Goal: Transaction & Acquisition: Book appointment/travel/reservation

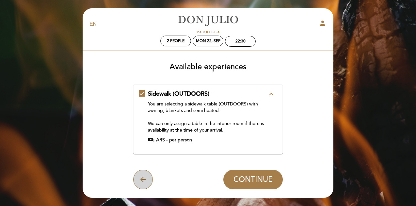
click at [145, 180] on icon "arrow_back" at bounding box center [143, 180] width 8 height 8
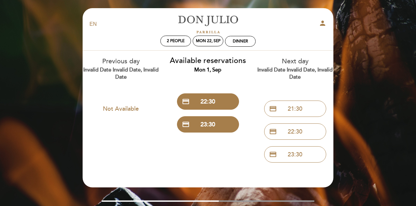
click at [56, 60] on div "EN ES PT [PERSON_NAME] person 2 people Mon 22, Sep Dinner Welcome Welcome, [PER…" at bounding box center [208, 120] width 416 height 241
click at [130, 107] on button "Not Available" at bounding box center [121, 109] width 62 height 16
click at [324, 23] on icon "person" at bounding box center [323, 23] width 8 height 8
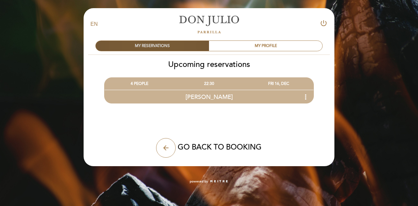
click at [192, 47] on div "MY RESERVATIONS" at bounding box center [152, 46] width 113 height 10
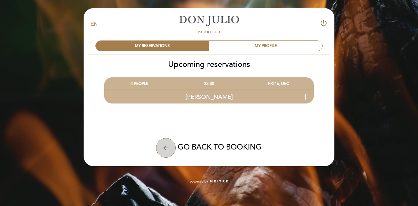
click at [169, 148] on icon "arrow_back" at bounding box center [166, 148] width 8 height 8
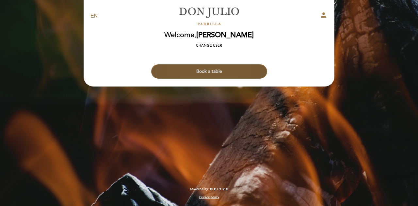
click at [203, 74] on button "Book a table" at bounding box center [209, 71] width 116 height 14
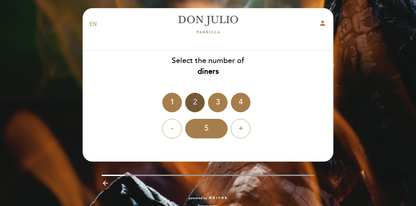
click at [194, 101] on div "2" at bounding box center [195, 103] width 20 height 20
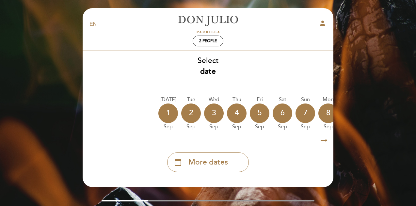
click at [326, 143] on icon "arrow_right_alt" at bounding box center [324, 141] width 10 height 14
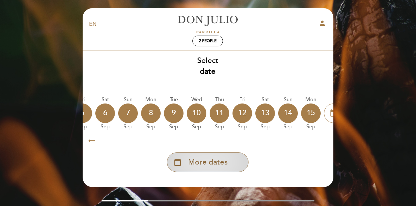
scroll to position [0, 191]
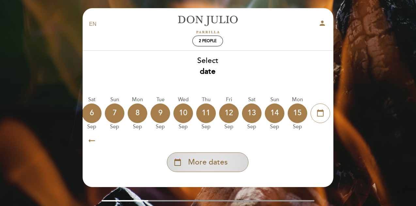
click at [235, 168] on div "calendar_today More dates" at bounding box center [208, 163] width 82 height 20
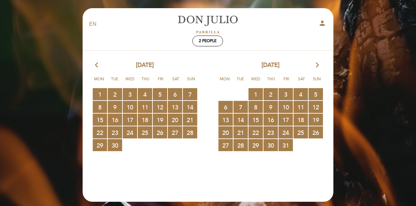
click at [235, 168] on calendar-double "arrow_back_ios [DATE] arrow_forward_ios Mon Tue Wed Thu Fri Sat Sun 1 RESERVATI…" at bounding box center [208, 120] width 252 height 118
click at [194, 118] on span "21 RESERVATIONS AVAILABLE" at bounding box center [190, 120] width 14 height 12
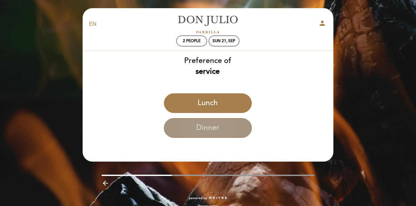
click at [194, 127] on button "Dinner" at bounding box center [208, 128] width 88 height 20
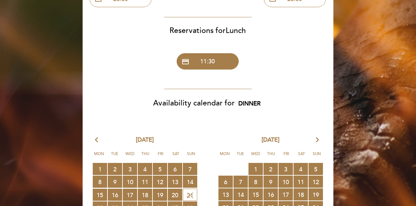
scroll to position [126, 0]
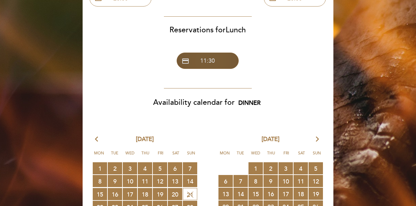
click at [228, 63] on button "credit_card 11:30" at bounding box center [208, 61] width 62 height 16
select select "lunch"
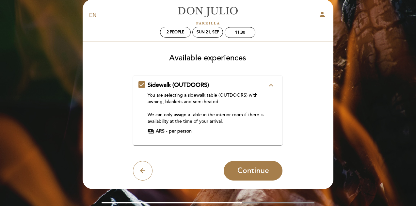
scroll to position [0, 0]
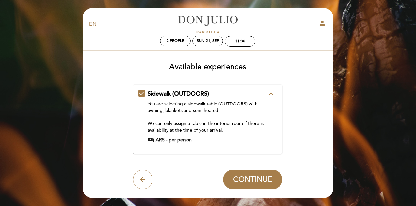
click at [270, 94] on icon "expand_less" at bounding box center [271, 94] width 8 height 8
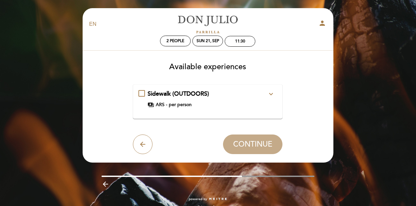
click at [270, 94] on icon "expand_more" at bounding box center [271, 94] width 8 height 8
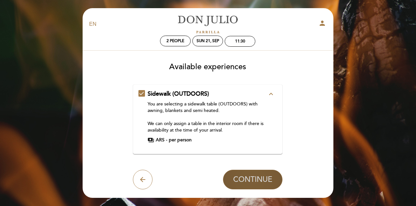
click at [252, 177] on span "CONTINUE" at bounding box center [252, 179] width 39 height 9
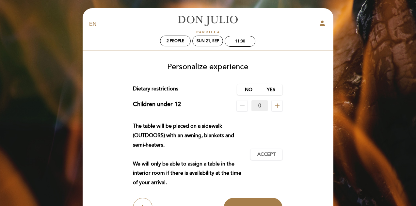
click at [250, 84] on div "Personalize experience Service charge : 0 % Nothing selected 0 % 15 % 18 % 20 %…" at bounding box center [208, 138] width 242 height 160
click at [247, 204] on button "Book" at bounding box center [253, 208] width 59 height 20
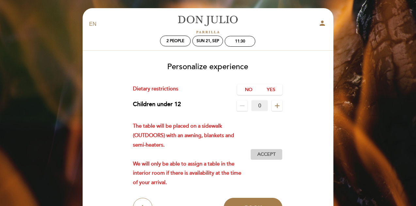
click at [268, 155] on span "Accept" at bounding box center [267, 154] width 18 height 7
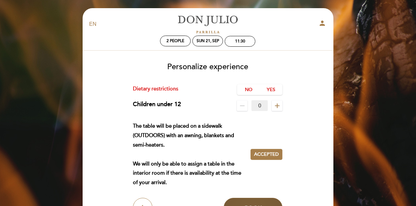
click at [257, 203] on button "Book" at bounding box center [253, 208] width 59 height 20
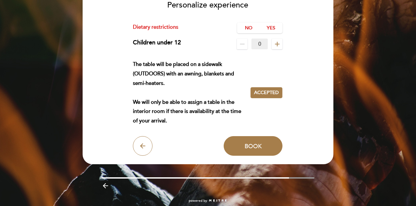
scroll to position [63, 0]
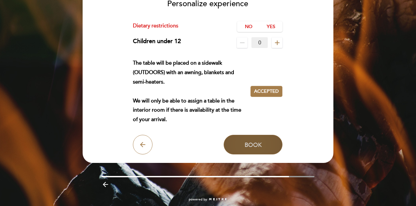
click at [259, 144] on span "Book" at bounding box center [253, 144] width 17 height 7
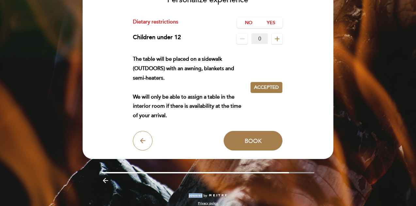
scroll to position [73, 0]
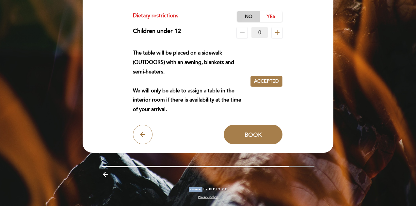
click at [249, 17] on label "No" at bounding box center [248, 16] width 23 height 11
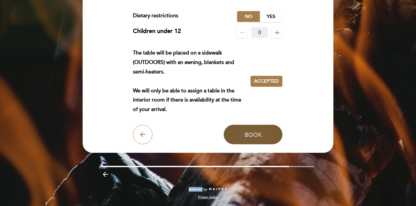
click at [256, 134] on span "Book" at bounding box center [253, 134] width 17 height 7
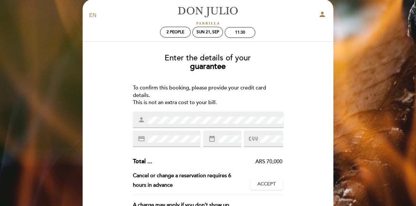
scroll to position [0, 0]
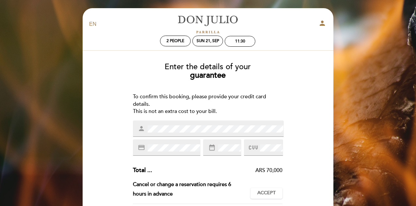
click at [3, 129] on div "EN ES PT [PERSON_NAME] person 2 people Sun 21, Sep 11:30 Welcome Welcome, [PERS…" at bounding box center [208, 188] width 416 height 376
click at [64, 158] on div "EN ES PT [PERSON_NAME] person 2 people Sun 21, Sep 11:30 Welcome Welcome, [PERS…" at bounding box center [208, 188] width 416 height 376
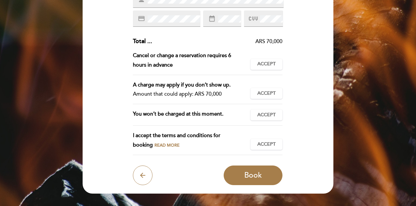
scroll to position [129, 0]
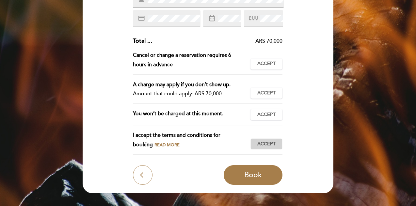
click at [273, 147] on span "Accept" at bounding box center [267, 144] width 18 height 7
click at [273, 117] on span "Accept" at bounding box center [267, 114] width 18 height 7
click at [270, 100] on div "A charge may apply if you don’t show up. Amount that could apply: ARS 70,000 Ac…" at bounding box center [208, 92] width 150 height 24
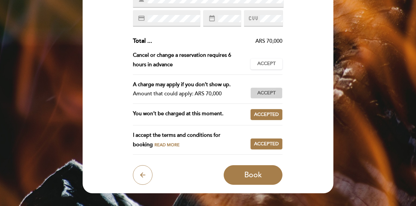
click at [269, 97] on button "Accept Accepted" at bounding box center [267, 93] width 32 height 11
click at [269, 63] on span "Accept" at bounding box center [267, 63] width 18 height 7
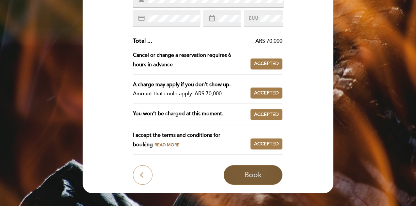
click at [261, 175] on span "Book" at bounding box center [253, 175] width 18 height 9
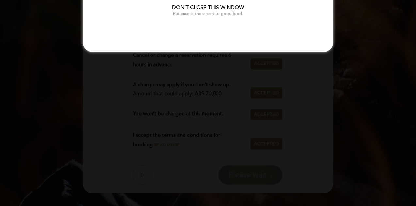
scroll to position [0, 0]
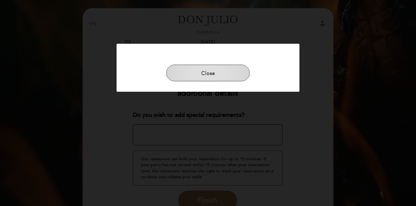
click at [227, 75] on button "Close" at bounding box center [208, 73] width 84 height 17
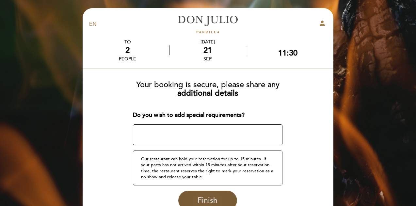
click at [225, 196] on button "Finish" at bounding box center [207, 201] width 59 height 20
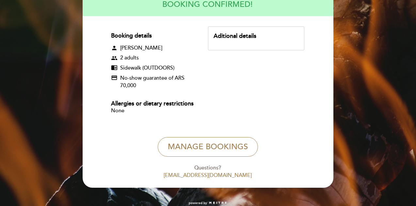
scroll to position [75, 0]
